Goal: Use online tool/utility: Utilize a website feature to perform a specific function

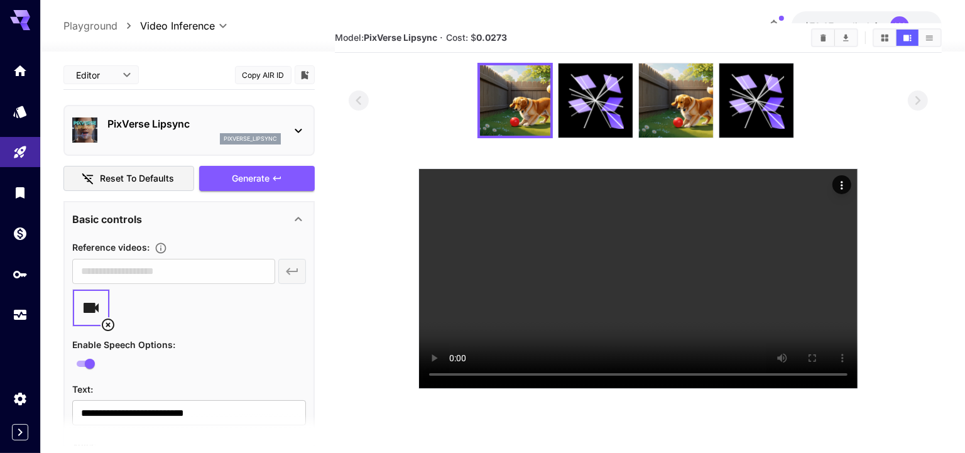
click at [141, 129] on p "PixVerse Lipsync" at bounding box center [193, 123] width 173 height 15
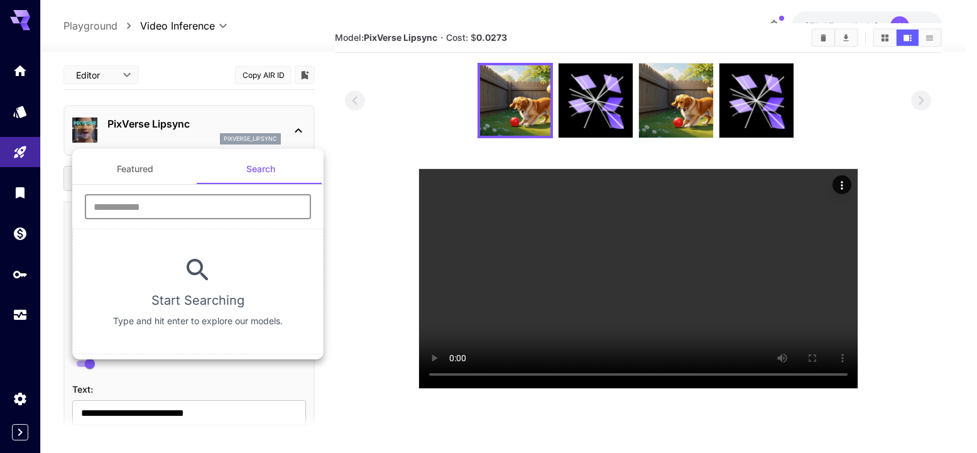
click at [146, 210] on input "text" at bounding box center [198, 206] width 226 height 25
click at [396, 146] on div at bounding box center [488, 226] width 977 height 453
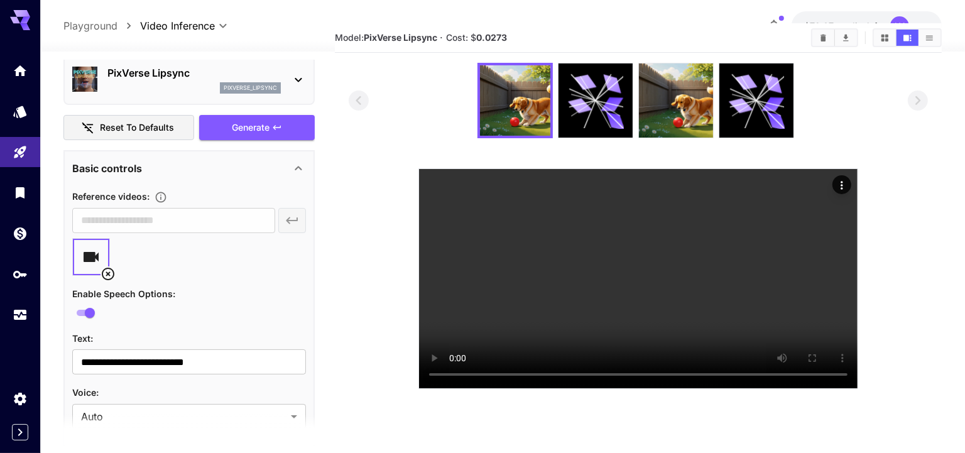
scroll to position [33, 0]
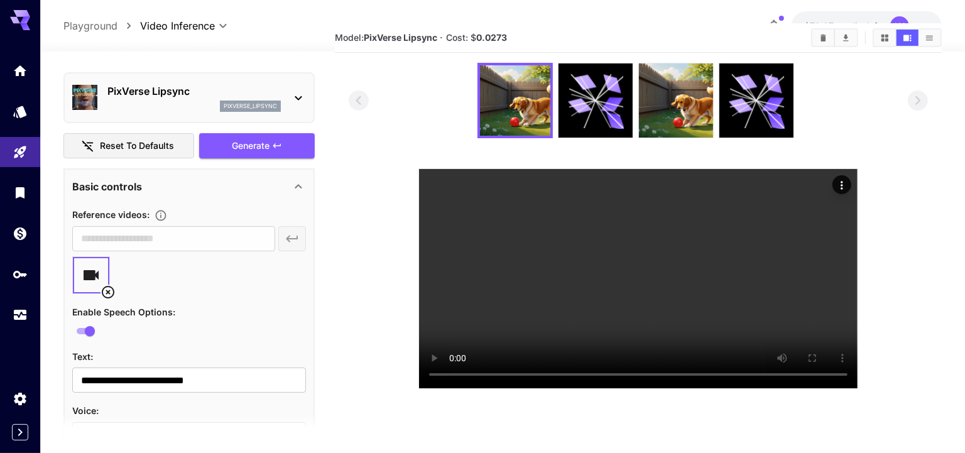
click at [152, 116] on div "PixVerse Lipsync pixverse_lipsync" at bounding box center [189, 98] width 234 height 38
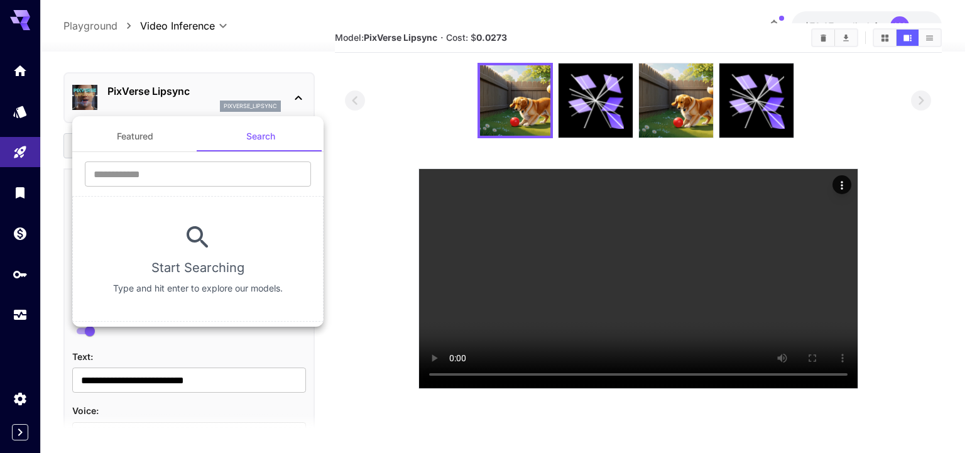
click at [136, 139] on button "Featured" at bounding box center [135, 136] width 126 height 30
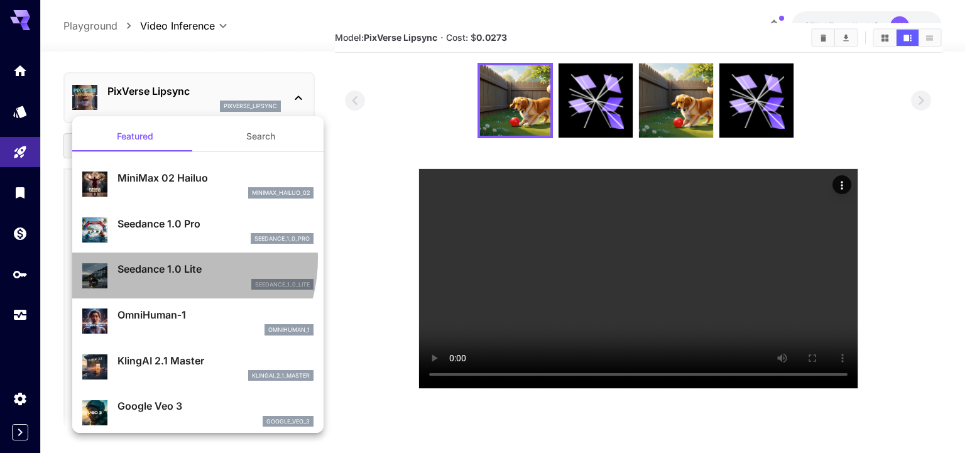
click at [159, 258] on div "Seedance 1.0 Lite seedance_1_0_lite" at bounding box center [197, 275] width 231 height 38
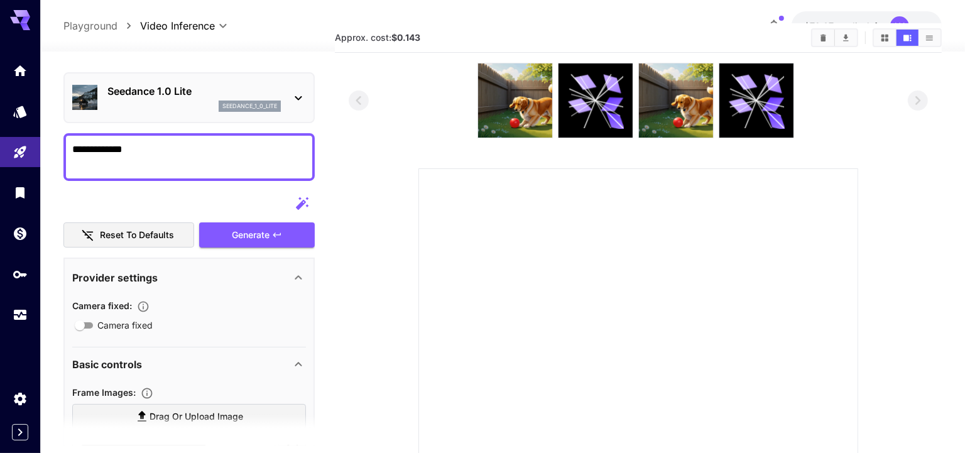
click at [133, 148] on textarea "**********" at bounding box center [189, 157] width 234 height 30
type textarea "**********"
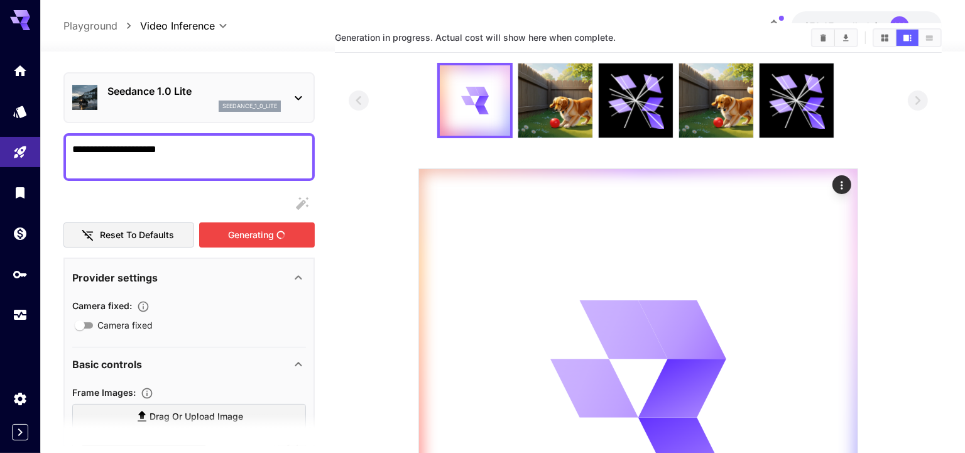
click at [227, 229] on div "Generating" at bounding box center [257, 235] width 116 height 26
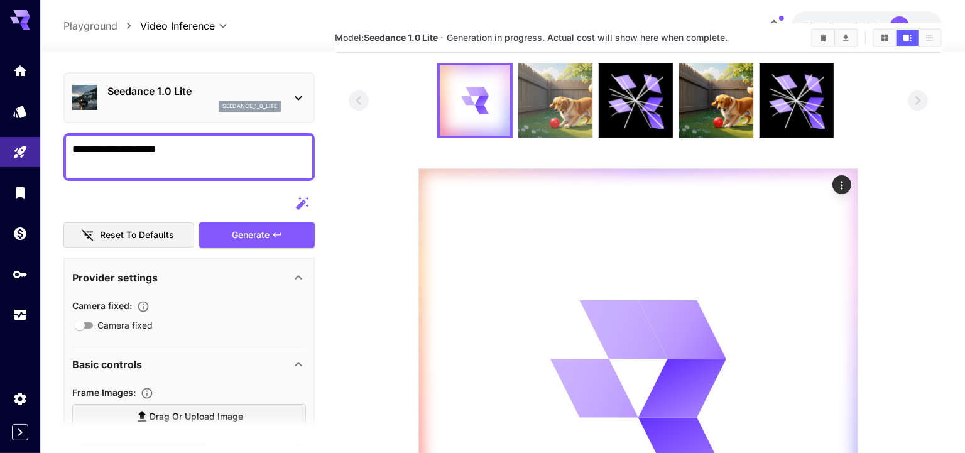
click at [560, 97] on img at bounding box center [555, 100] width 74 height 74
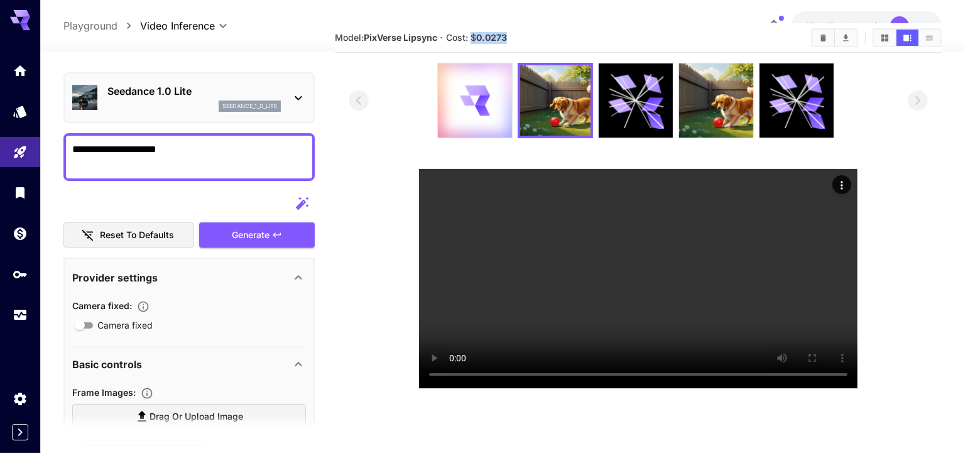
drag, startPoint x: 519, startPoint y: 36, endPoint x: 474, endPoint y: 34, distance: 45.3
click at [474, 34] on section "Model: PixVerse Lipsync · Cost: $ 0.0273" at bounding box center [568, 37] width 466 height 15
copy span "$ 0.0273"
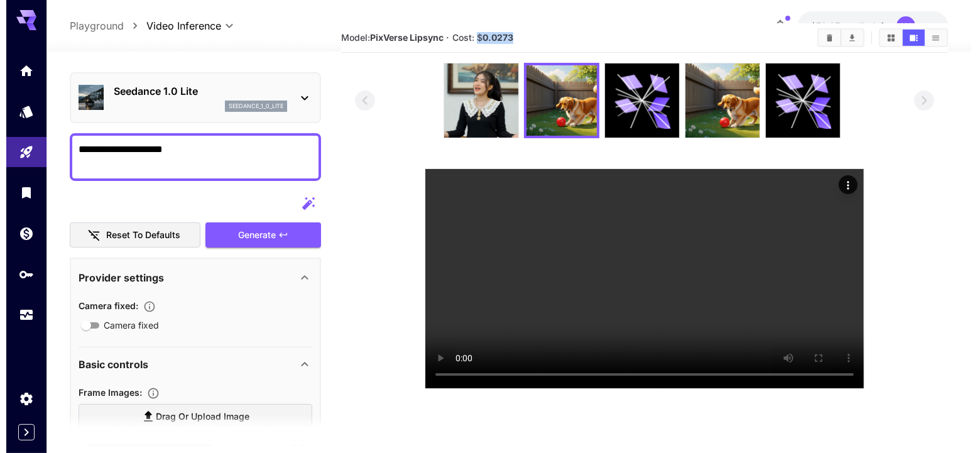
scroll to position [61, 0]
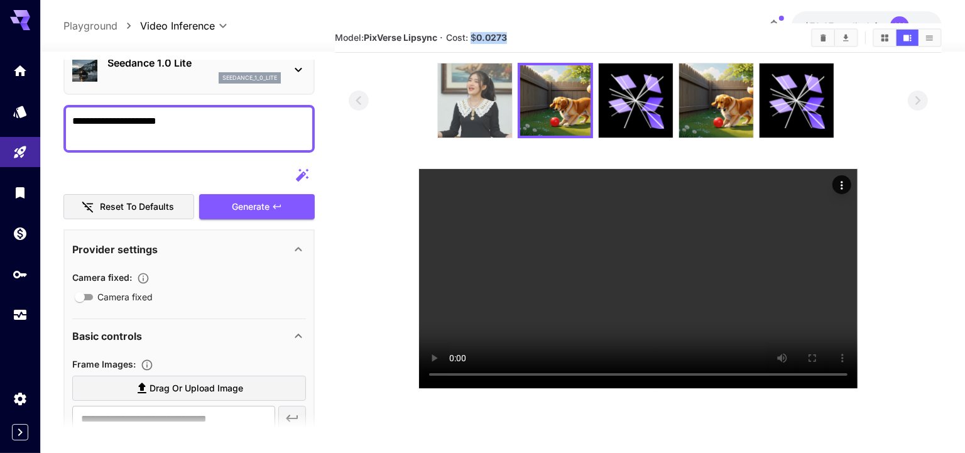
click at [462, 126] on img at bounding box center [475, 100] width 74 height 74
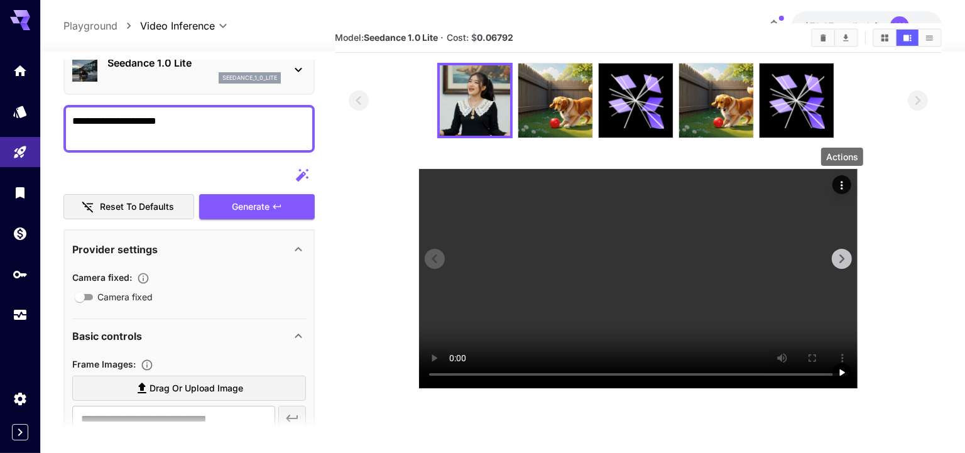
click at [845, 181] on icon "Actions" at bounding box center [841, 185] width 13 height 13
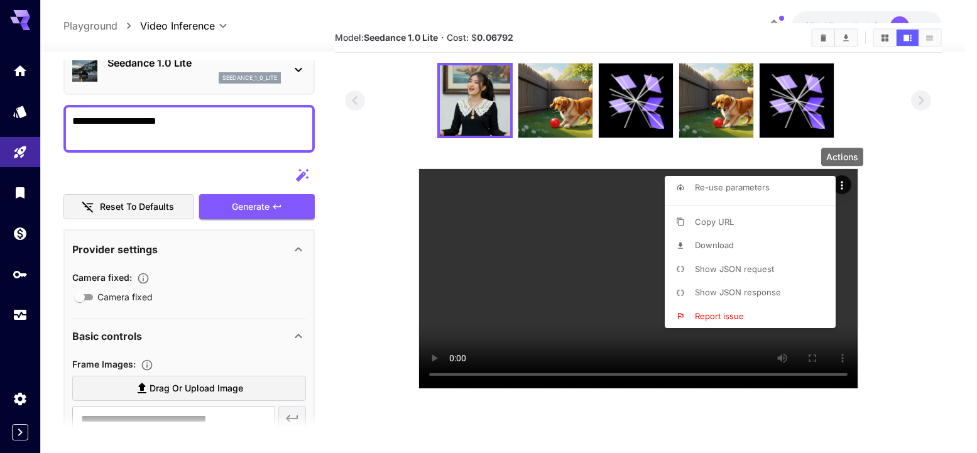
click at [717, 272] on span "Show JSON request" at bounding box center [734, 269] width 79 height 10
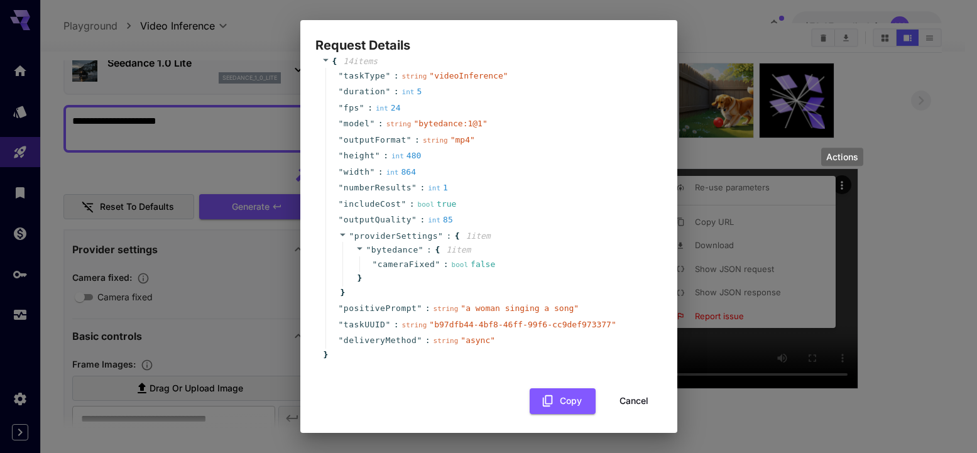
scroll to position [25, 0]
click at [896, 217] on div "Request Details { 14 item s " taskType " : string " videoInference " " duration…" at bounding box center [488, 226] width 977 height 453
click at [612, 398] on button "Cancel" at bounding box center [633, 399] width 57 height 26
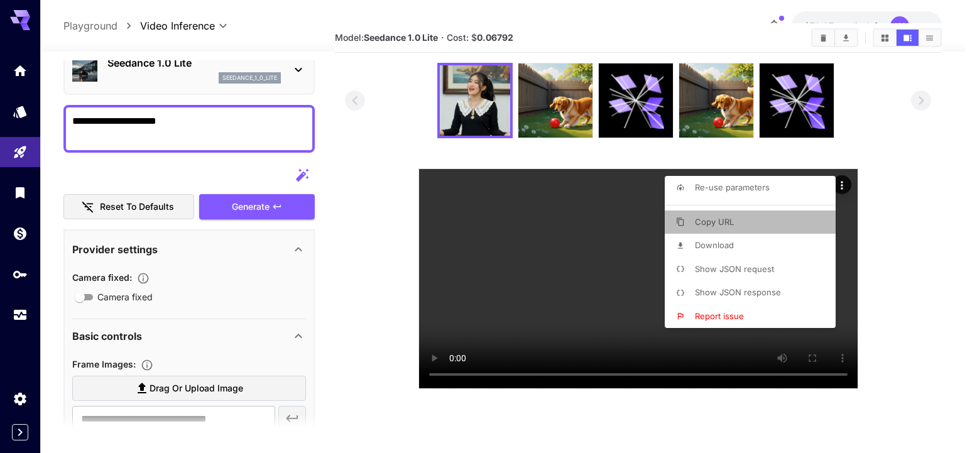
click at [725, 221] on span "Copy URL" at bounding box center [714, 222] width 39 height 10
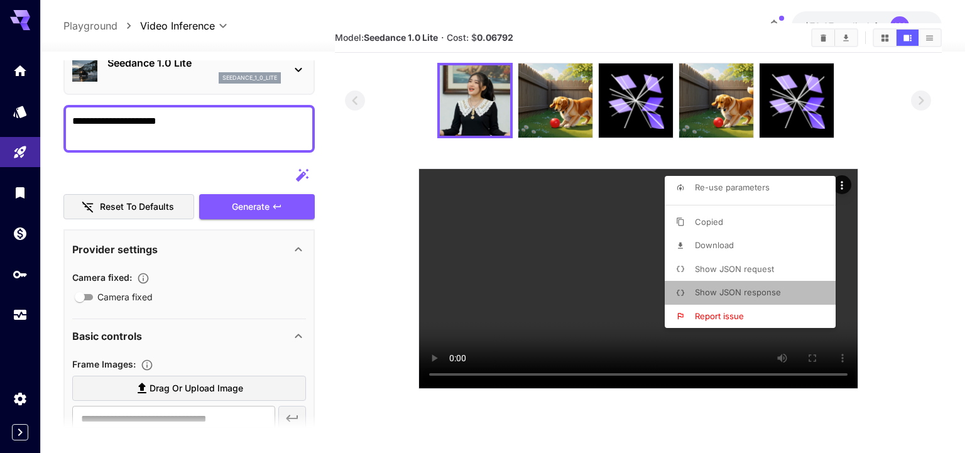
click at [718, 284] on li "Show JSON response" at bounding box center [753, 293] width 178 height 24
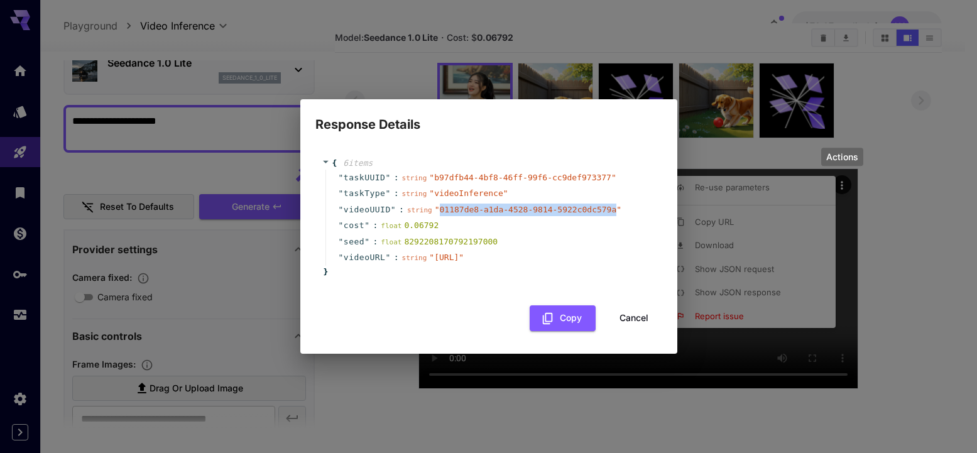
drag, startPoint x: 440, startPoint y: 197, endPoint x: 614, endPoint y: 202, distance: 174.0
click at [614, 203] on div "string " 01187de8-a1da-4528-9814-5922c0dc579a "" at bounding box center [514, 209] width 214 height 13
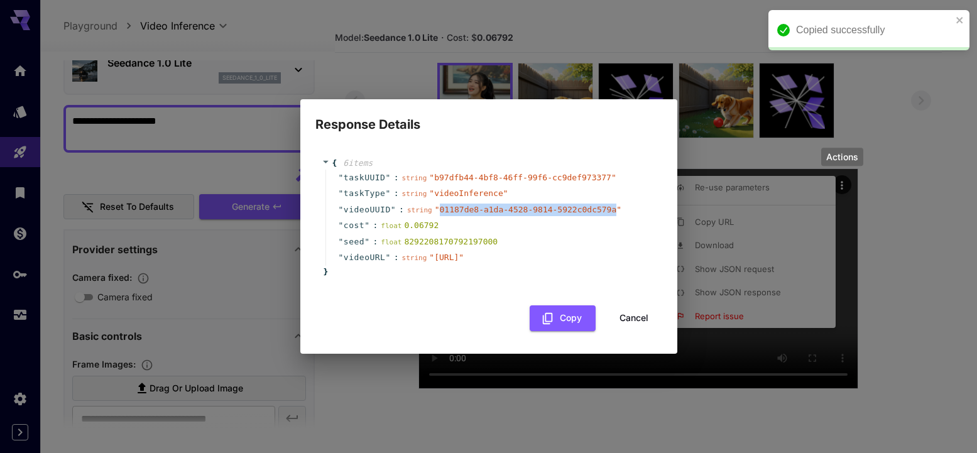
copy span "01187de8-a1da-4528-9814-5922c0dc579a"
click at [622, 327] on button "Cancel" at bounding box center [633, 318] width 57 height 26
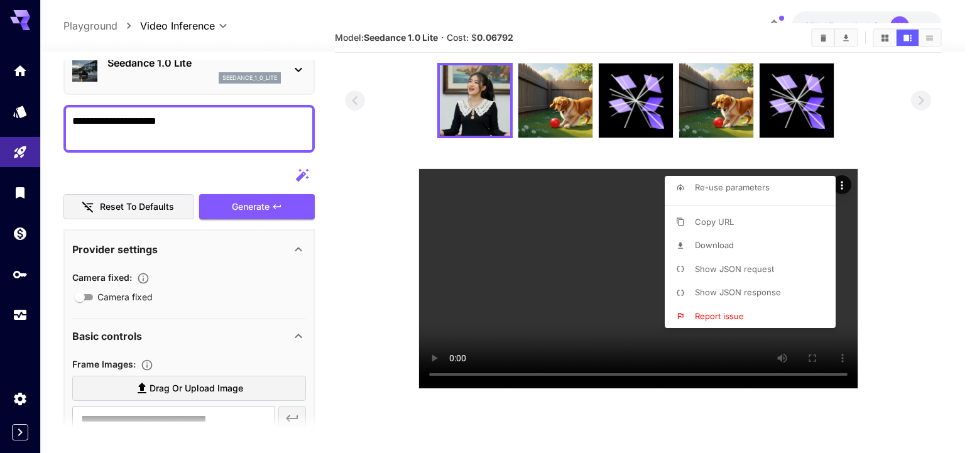
click at [373, 266] on div at bounding box center [488, 226] width 977 height 453
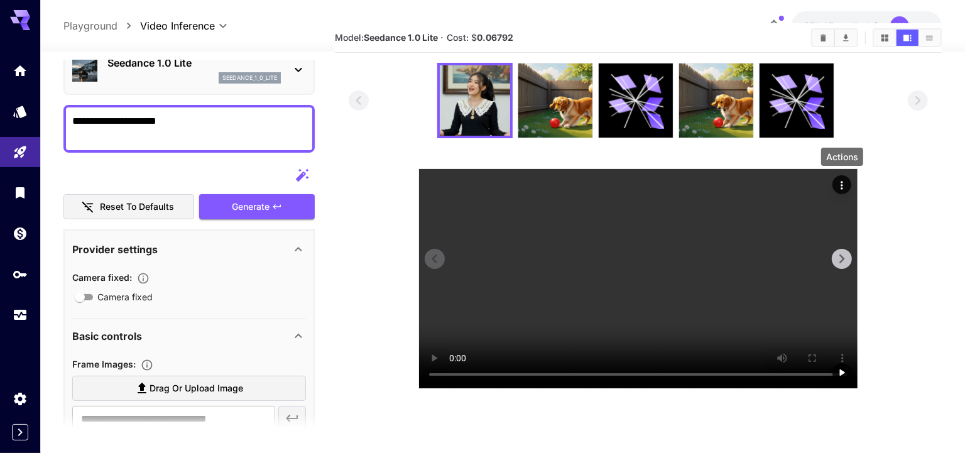
click at [845, 182] on icon "Actions" at bounding box center [841, 185] width 13 height 13
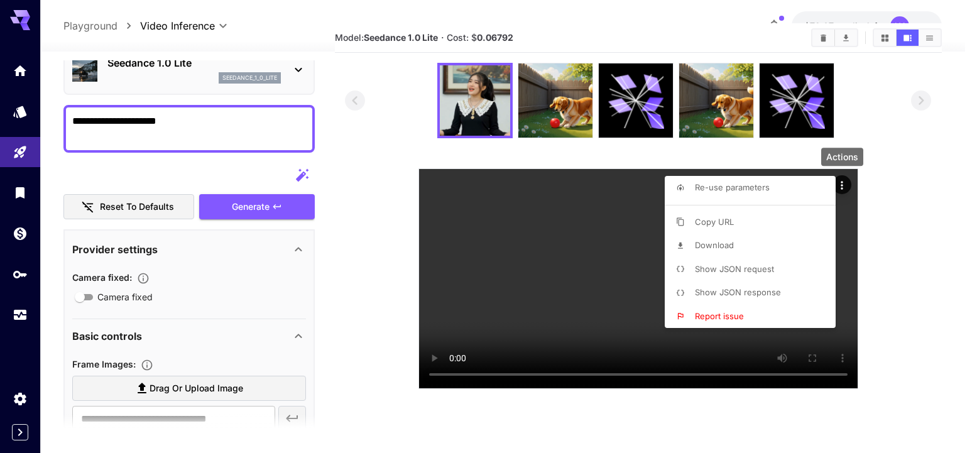
click at [735, 229] on li "Copy URL" at bounding box center [753, 222] width 178 height 24
click at [149, 72] on div at bounding box center [488, 226] width 977 height 453
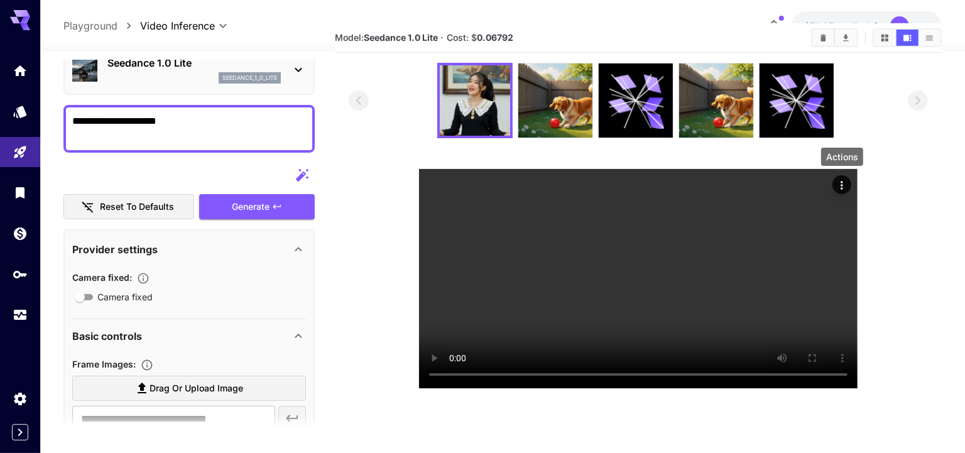
click at [162, 74] on div "seedance_1_0_lite" at bounding box center [193, 77] width 173 height 11
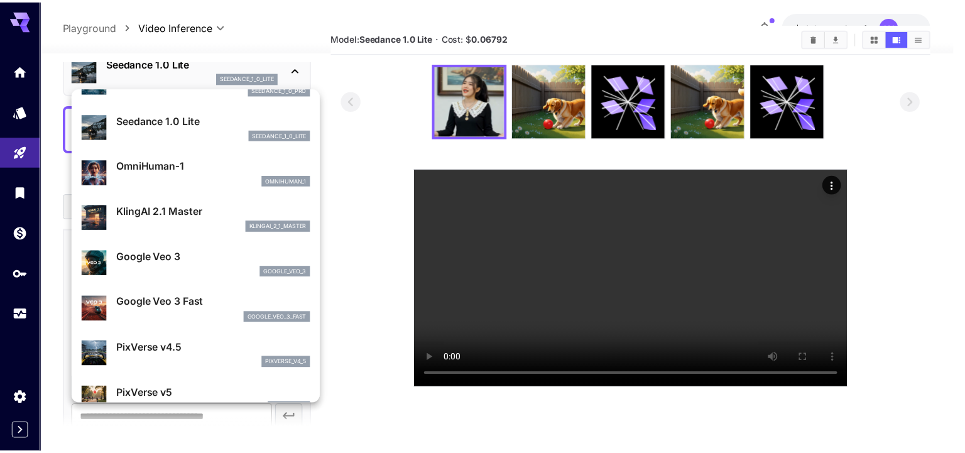
scroll to position [255, 0]
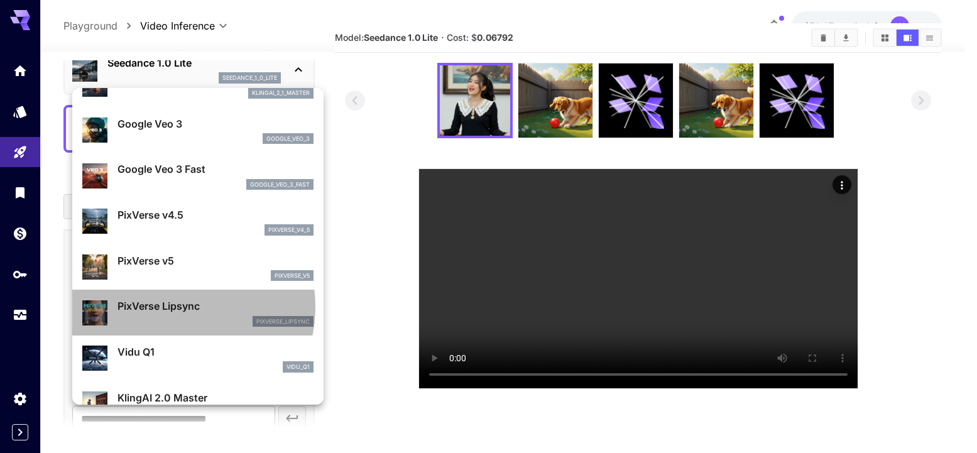
click at [169, 306] on p "PixVerse Lipsync" at bounding box center [215, 305] width 196 height 15
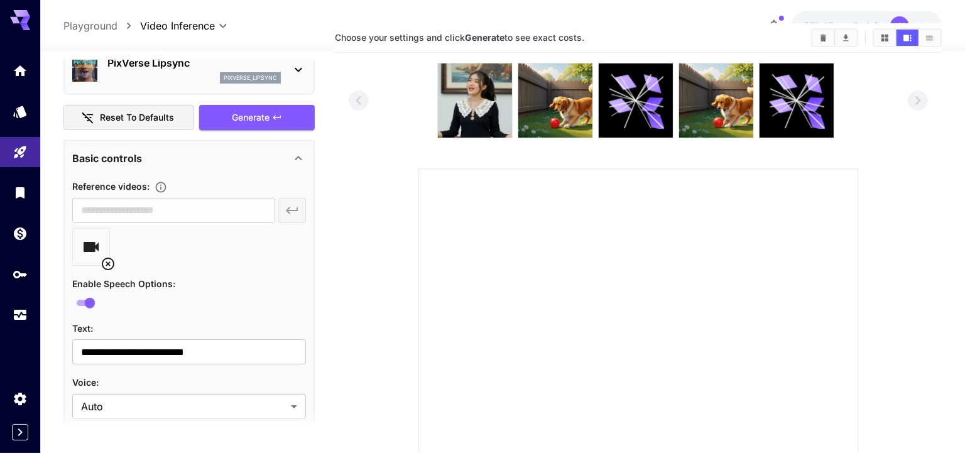
click at [106, 261] on icon at bounding box center [107, 263] width 15 height 15
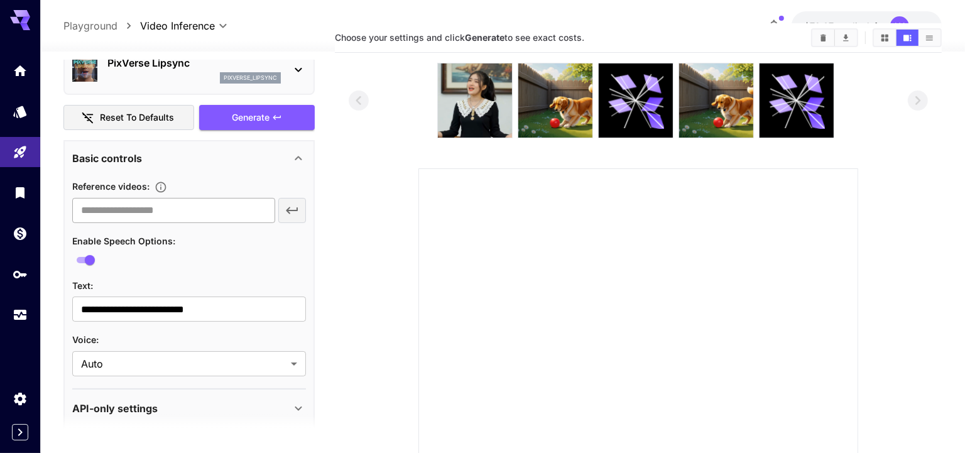
click at [139, 214] on input "text" at bounding box center [173, 210] width 203 height 25
paste input "**********"
type input "**********"
click at [292, 212] on icon "button" at bounding box center [291, 210] width 15 height 15
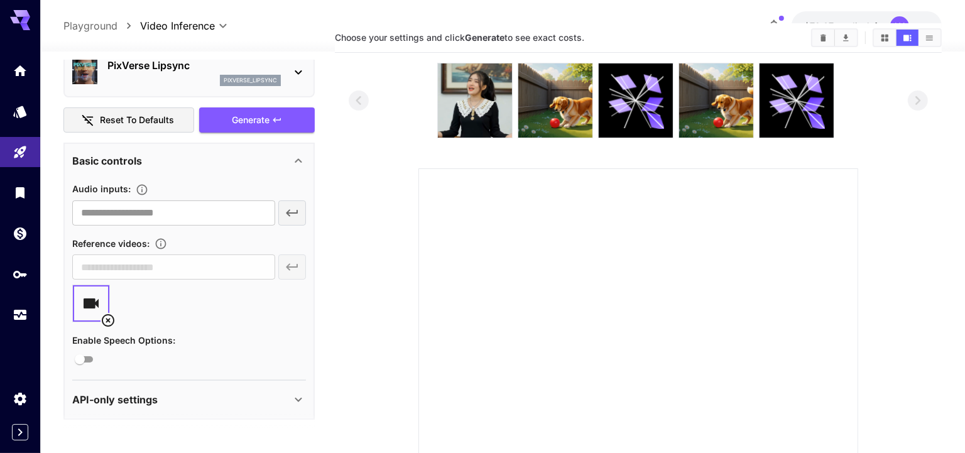
scroll to position [58, 0]
click at [206, 217] on input "text" at bounding box center [173, 213] width 203 height 25
click at [287, 213] on div "​" at bounding box center [189, 213] width 234 height 25
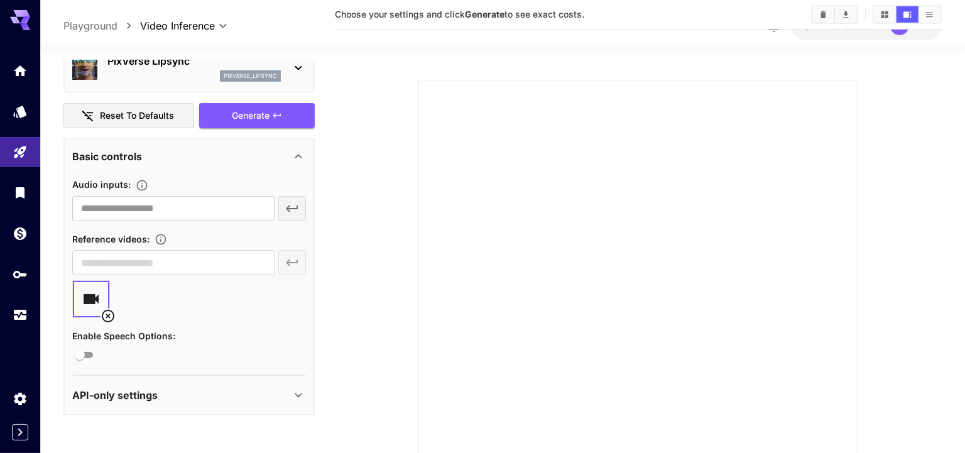
scroll to position [127, 0]
click at [155, 394] on p "API-only settings" at bounding box center [114, 394] width 85 height 15
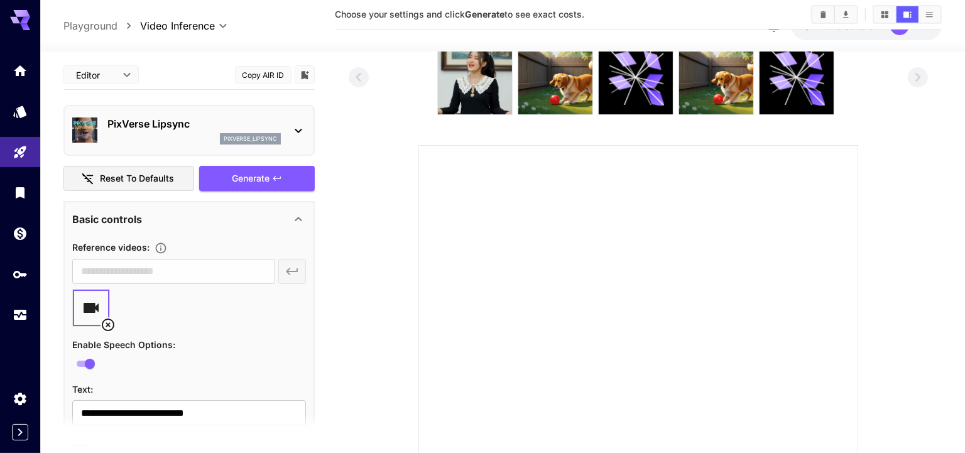
scroll to position [0, 0]
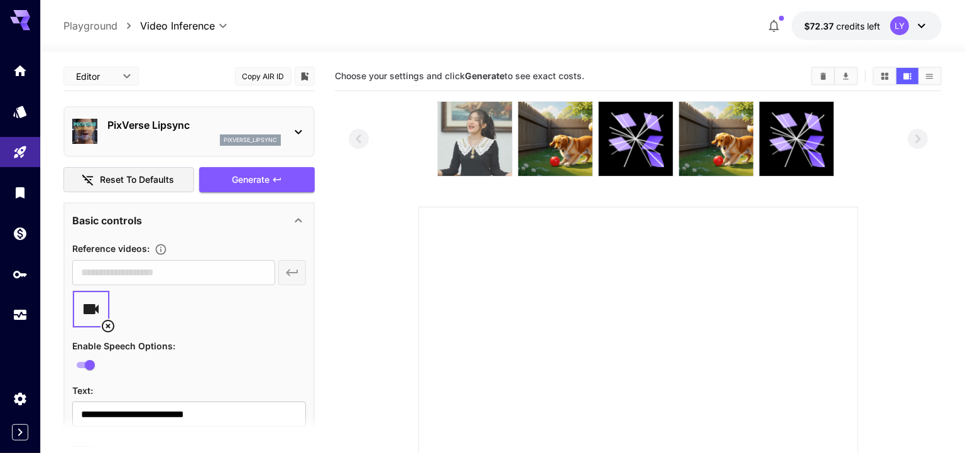
click at [472, 144] on img at bounding box center [475, 139] width 74 height 74
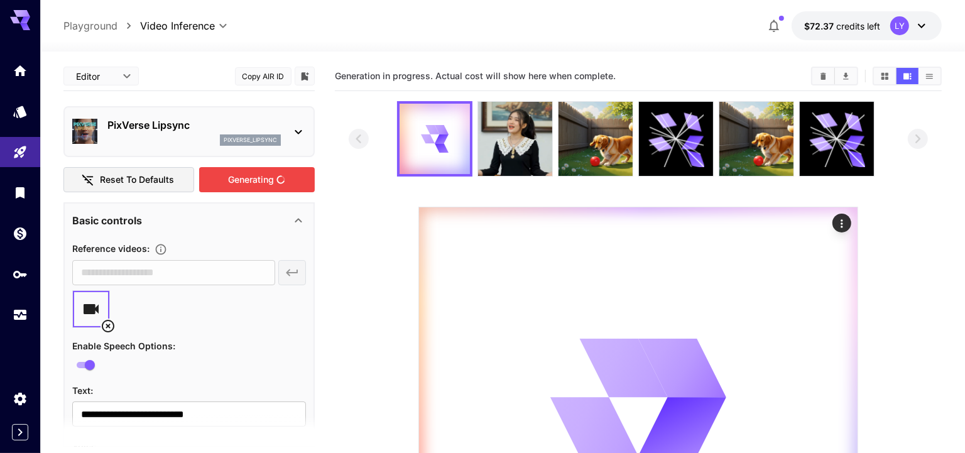
click at [259, 181] on div "Generating" at bounding box center [257, 180] width 116 height 26
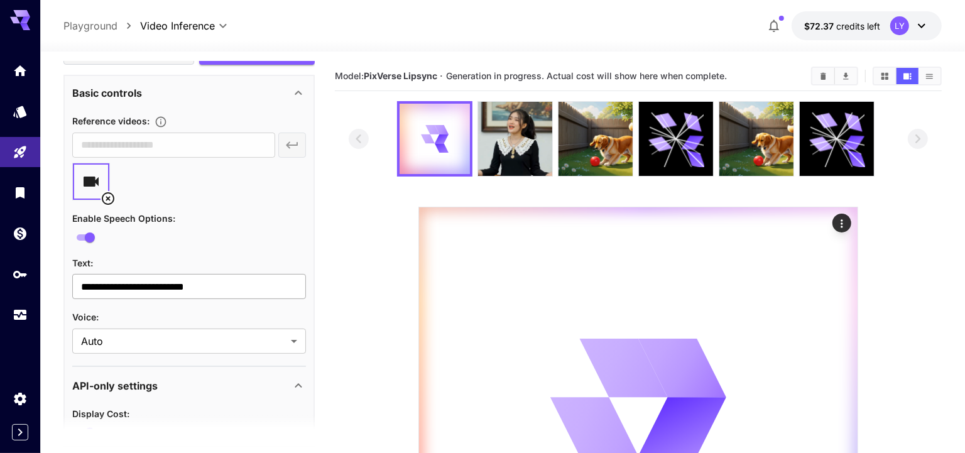
scroll to position [178, 0]
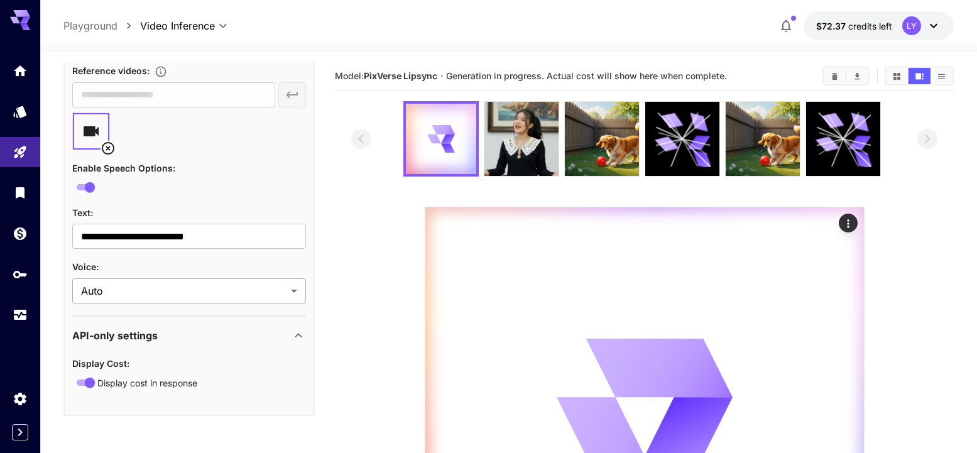
click at [163, 296] on body "**********" at bounding box center [488, 362] width 977 height 725
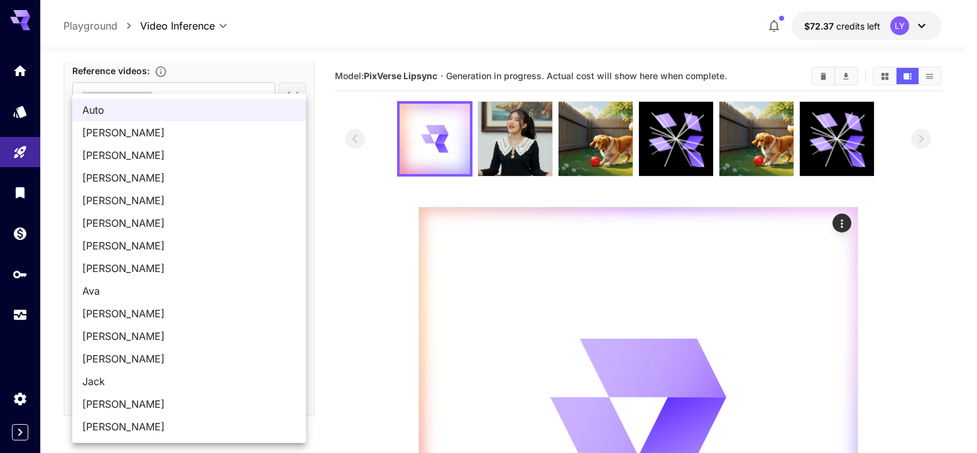
click at [341, 216] on div at bounding box center [488, 226] width 977 height 453
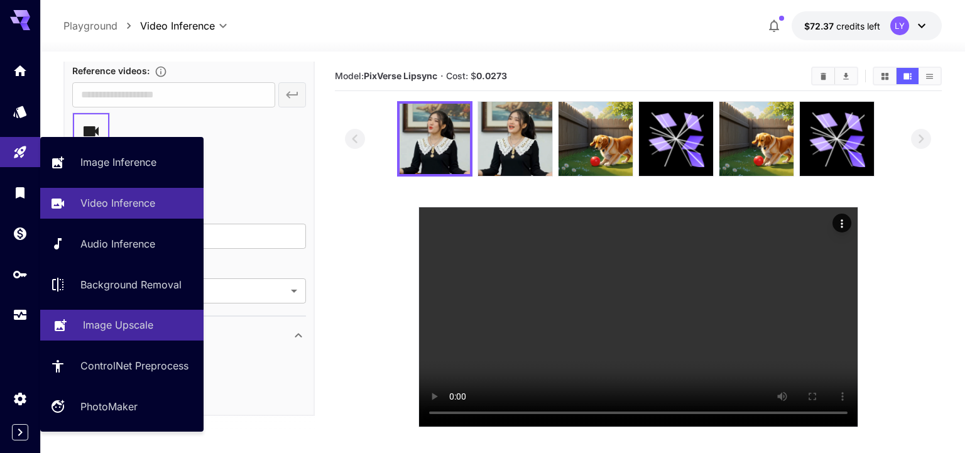
click at [115, 319] on p "Image Upscale" at bounding box center [118, 324] width 70 height 15
type input "**********"
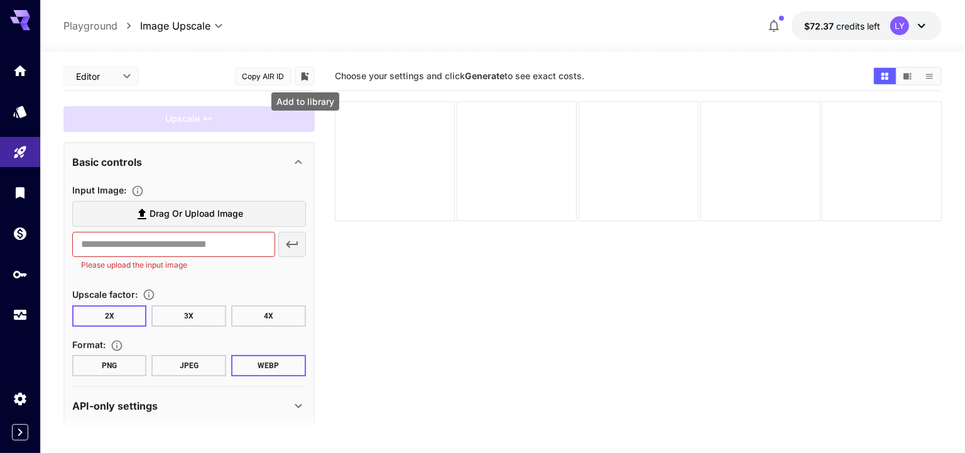
click at [301, 77] on icon "Add to library" at bounding box center [304, 76] width 11 height 11
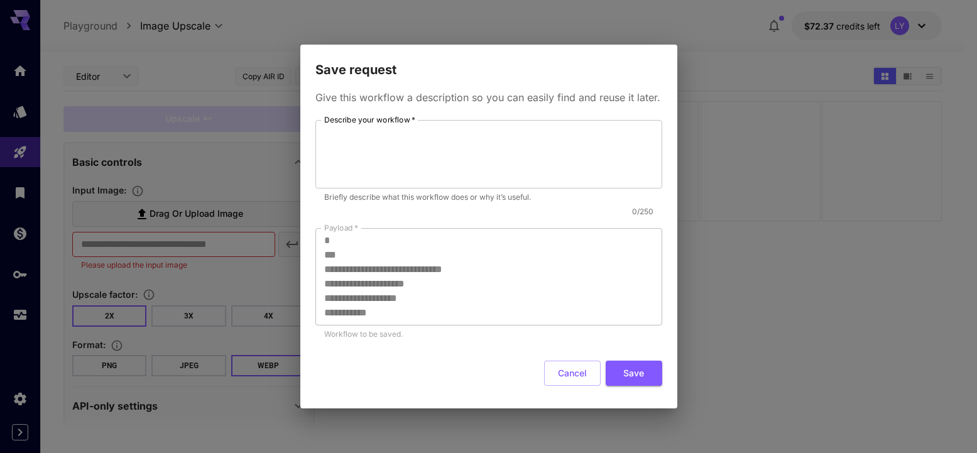
click at [192, 82] on div "**********" at bounding box center [488, 226] width 977 height 453
click at [571, 380] on button "Cancel" at bounding box center [572, 373] width 57 height 26
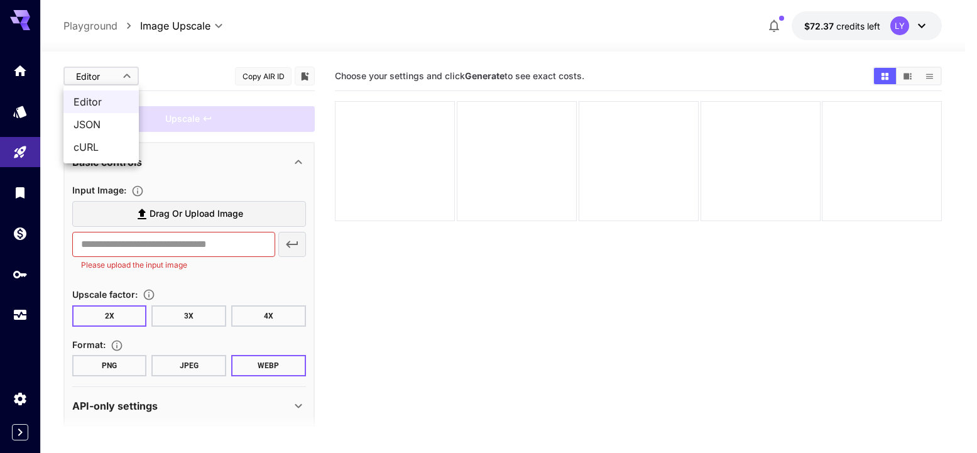
click at [108, 73] on body "**********" at bounding box center [488, 296] width 977 height 593
click at [108, 121] on span "JSON" at bounding box center [100, 124] width 55 height 15
type input "****"
